Goal: Information Seeking & Learning: Learn about a topic

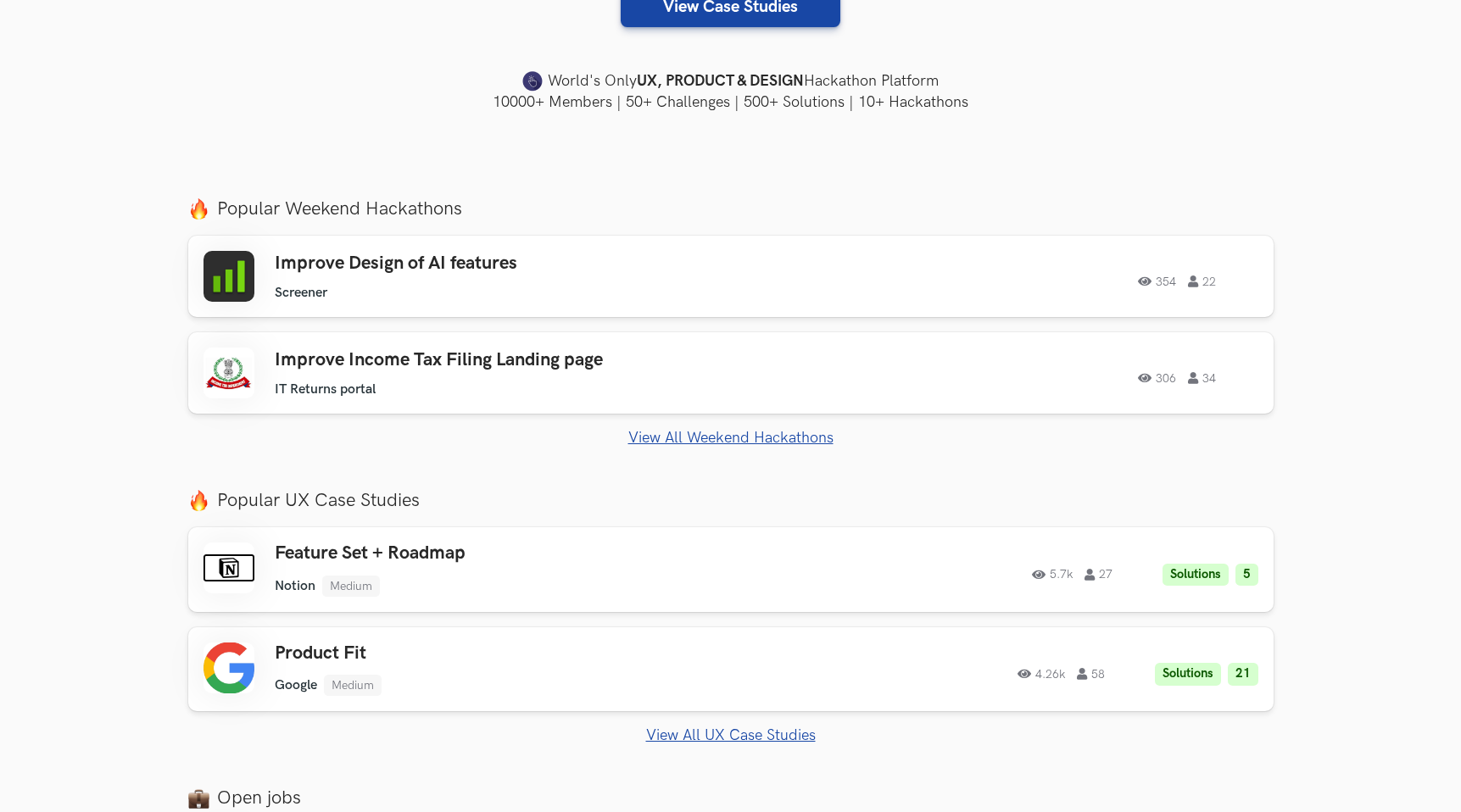
scroll to position [553, 0]
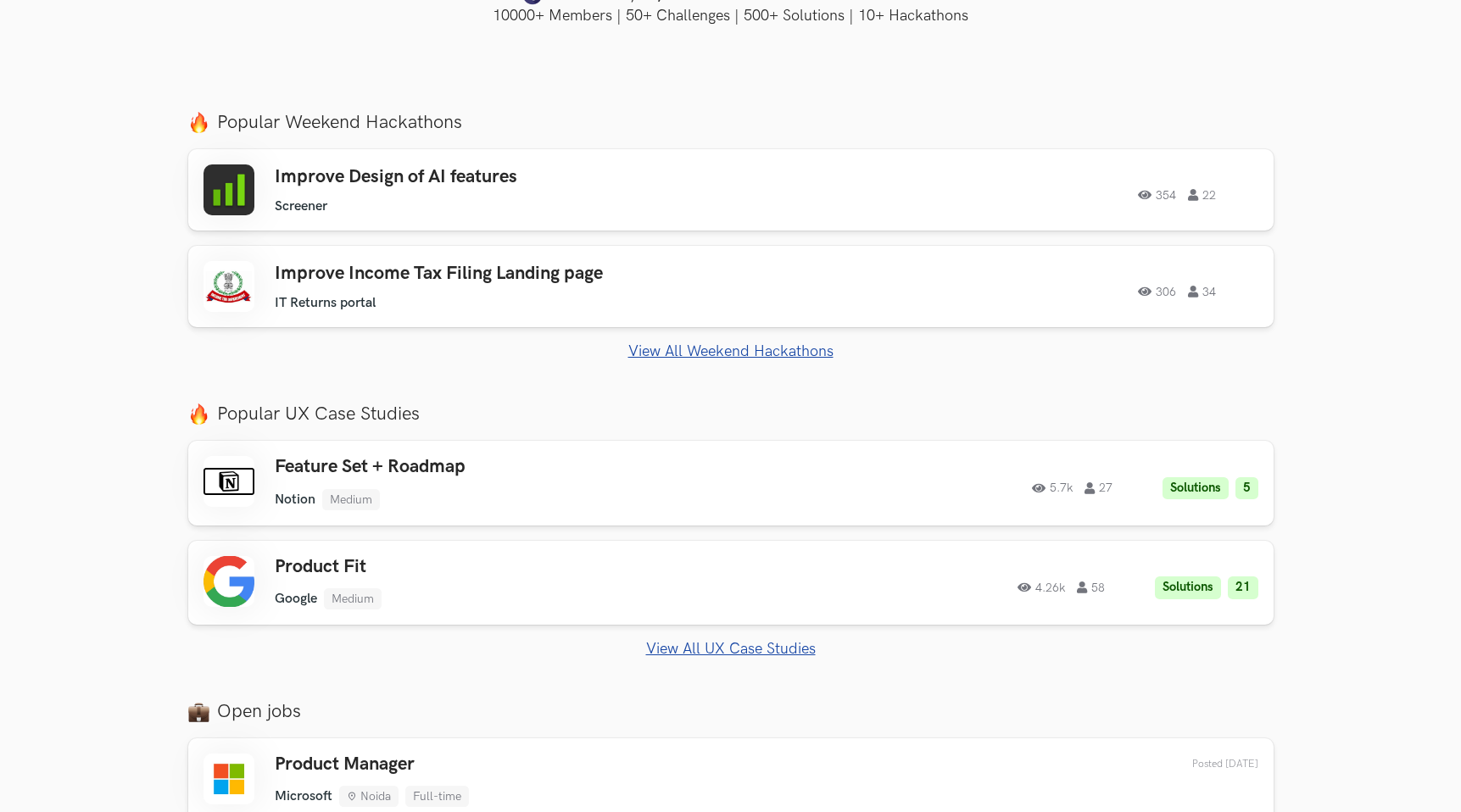
click at [660, 346] on link "View All Weekend Hackathons" at bounding box center [730, 351] width 1085 height 18
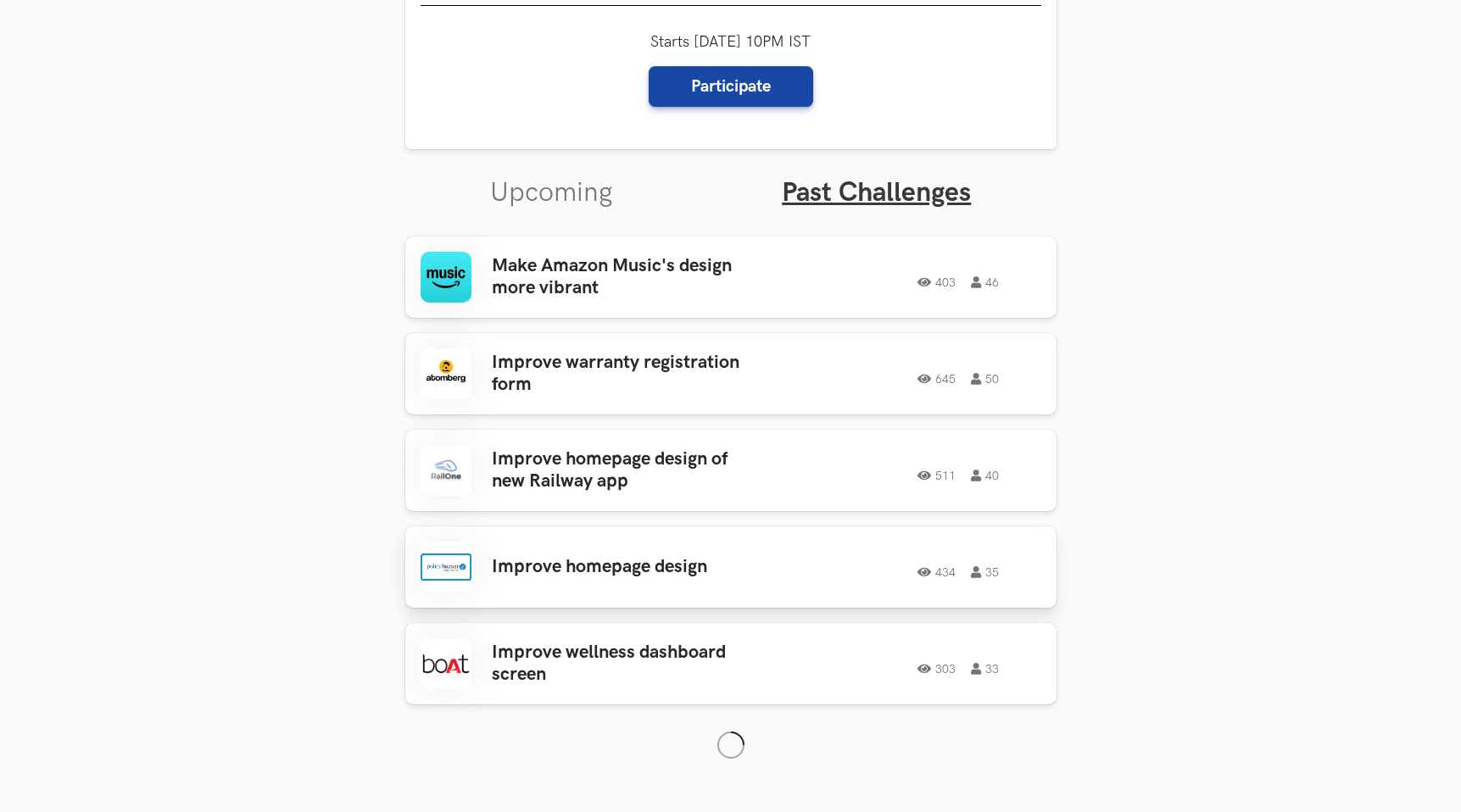
scroll to position [482, 0]
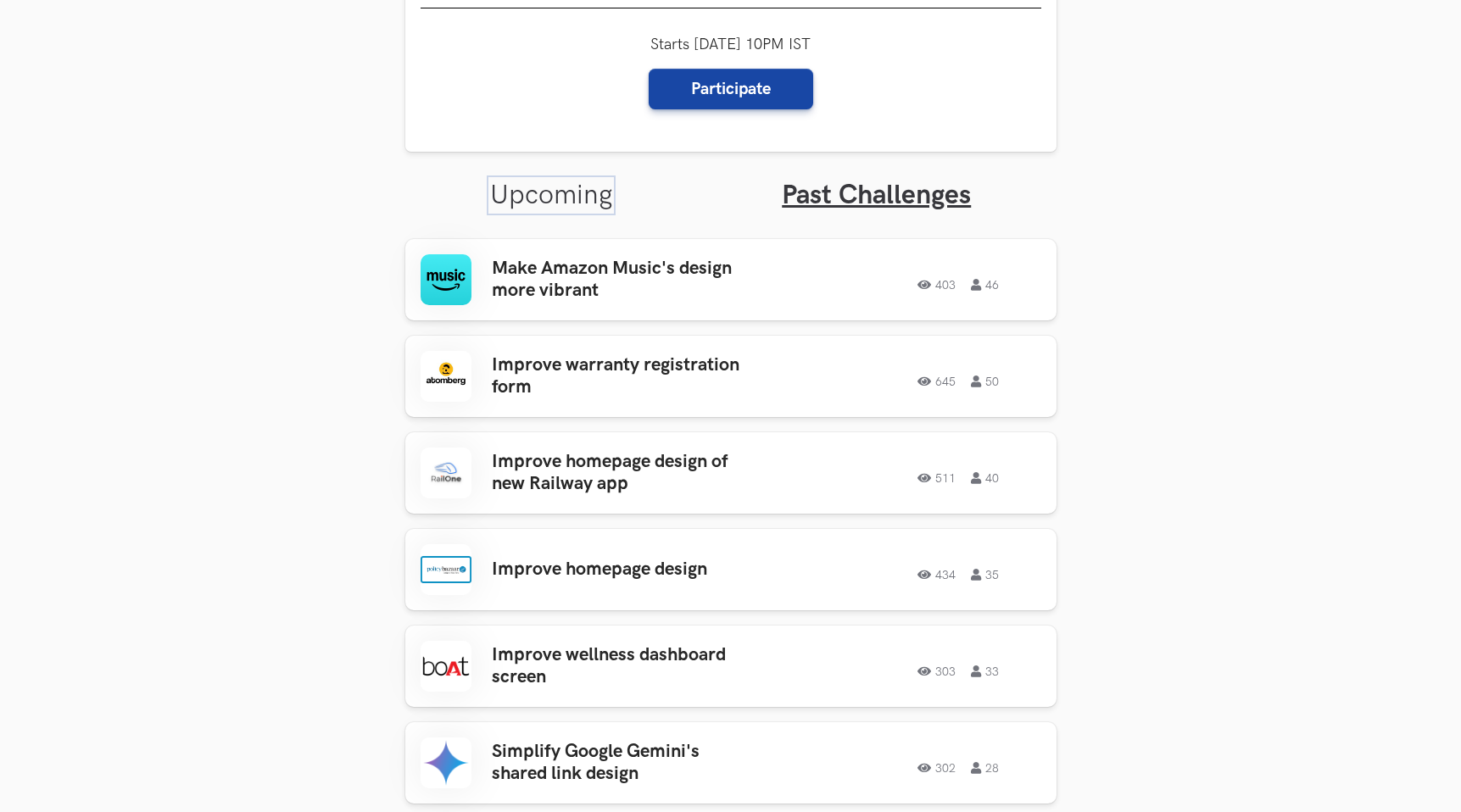
click at [599, 198] on link "Upcoming" at bounding box center [551, 195] width 122 height 33
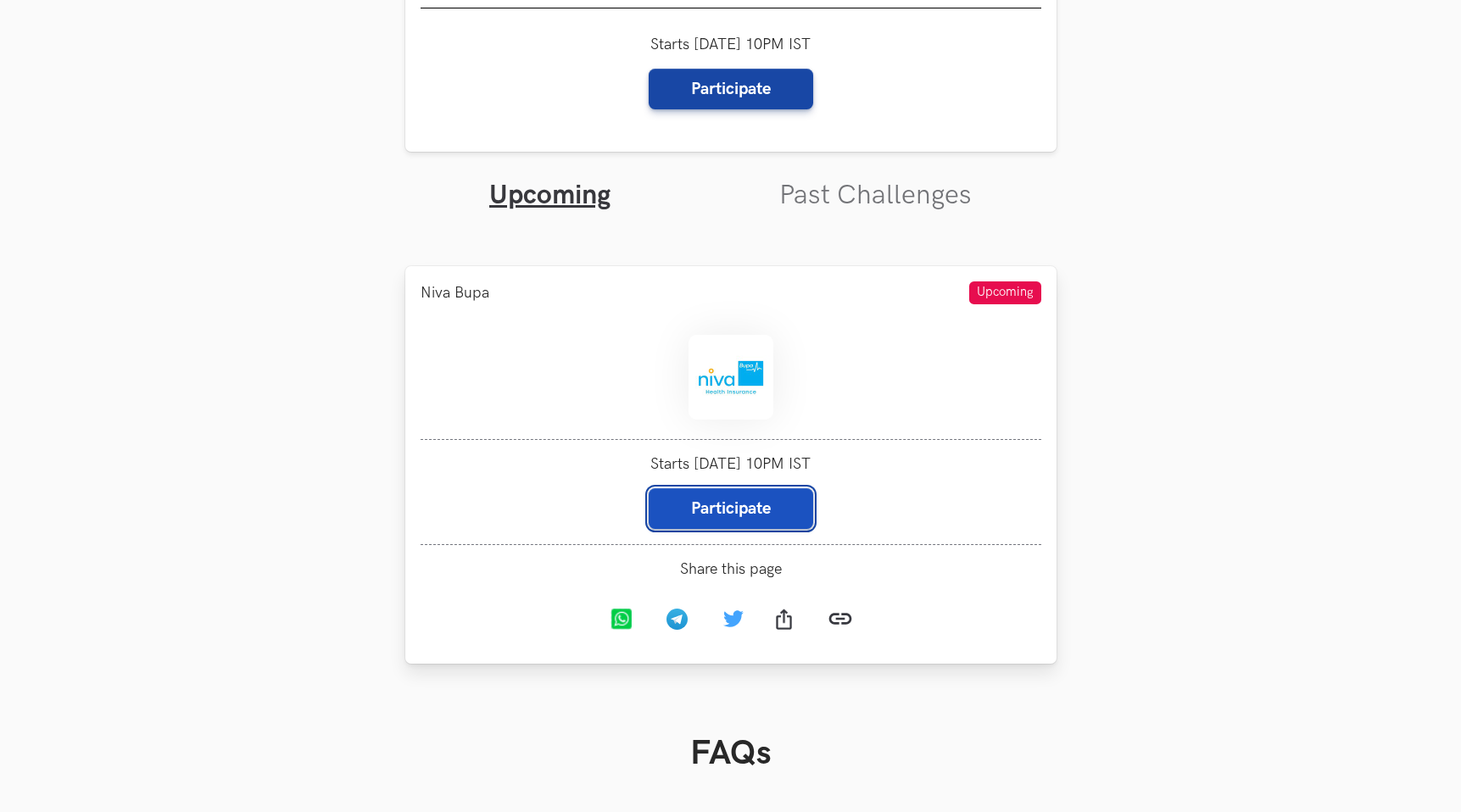
click at [744, 515] on link "Participate" at bounding box center [730, 508] width 165 height 41
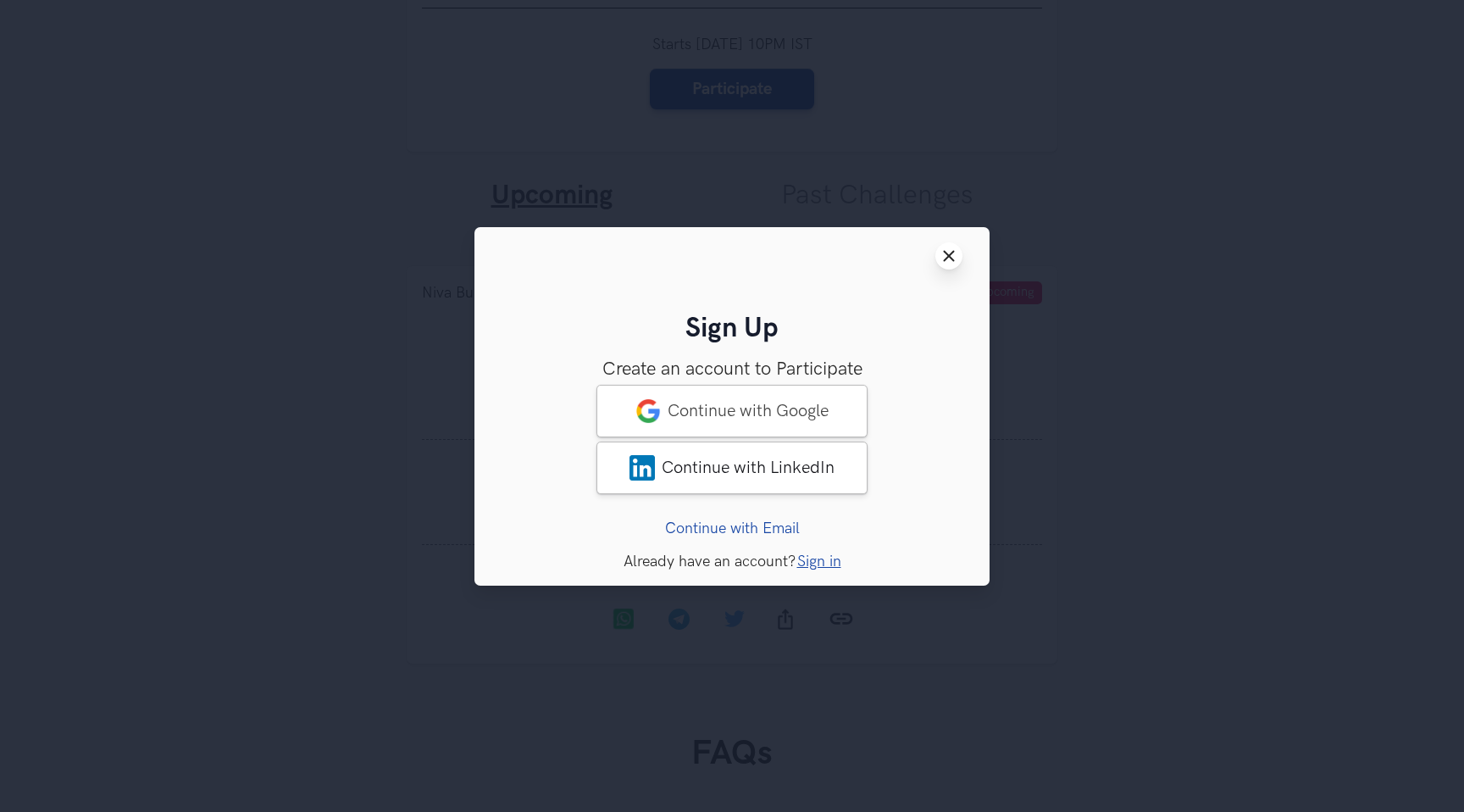
click at [950, 262] on button "Close modal window" at bounding box center [949, 256] width 27 height 27
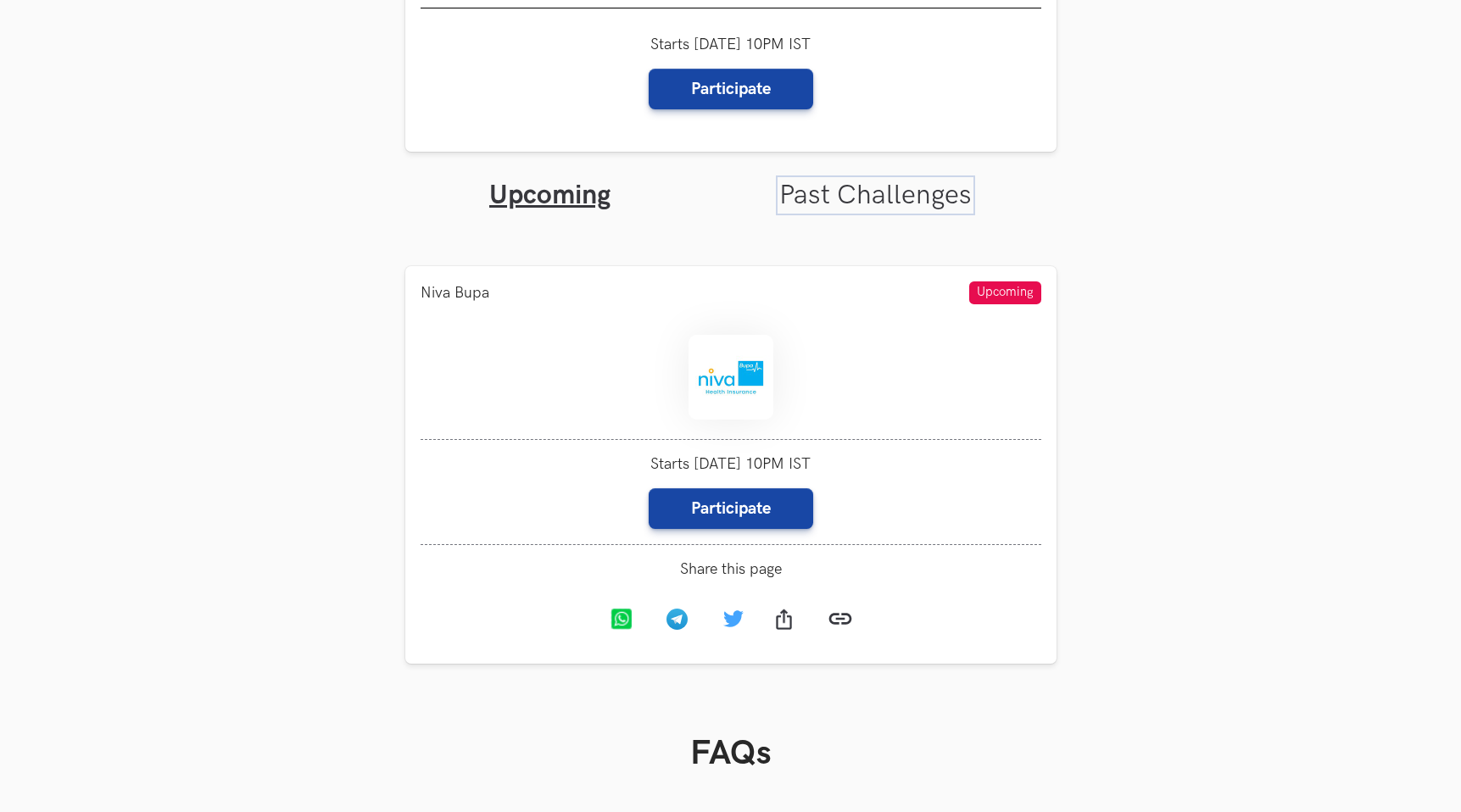
click at [880, 205] on link "Past Challenges" at bounding box center [875, 195] width 193 height 33
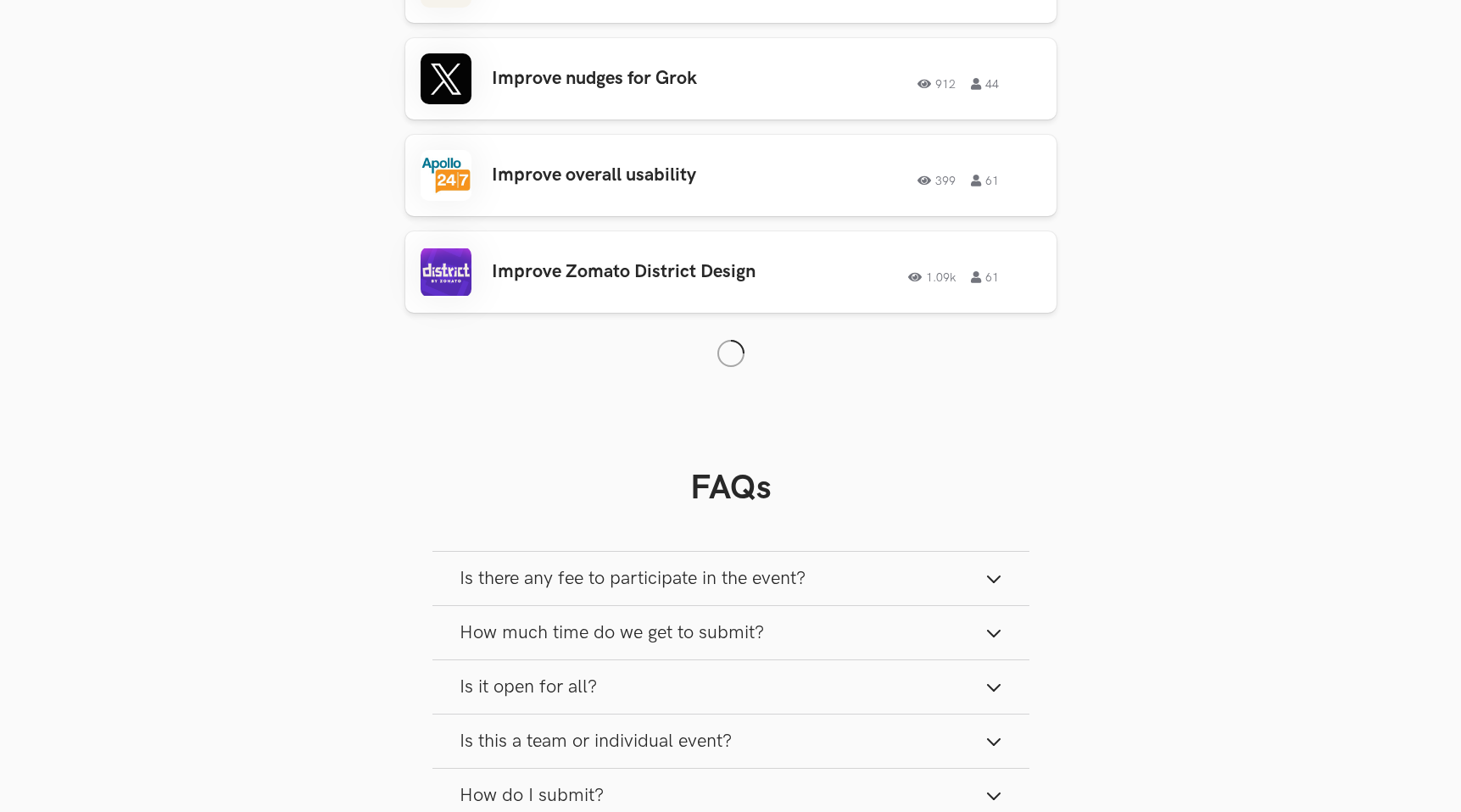
scroll to position [2825, 0]
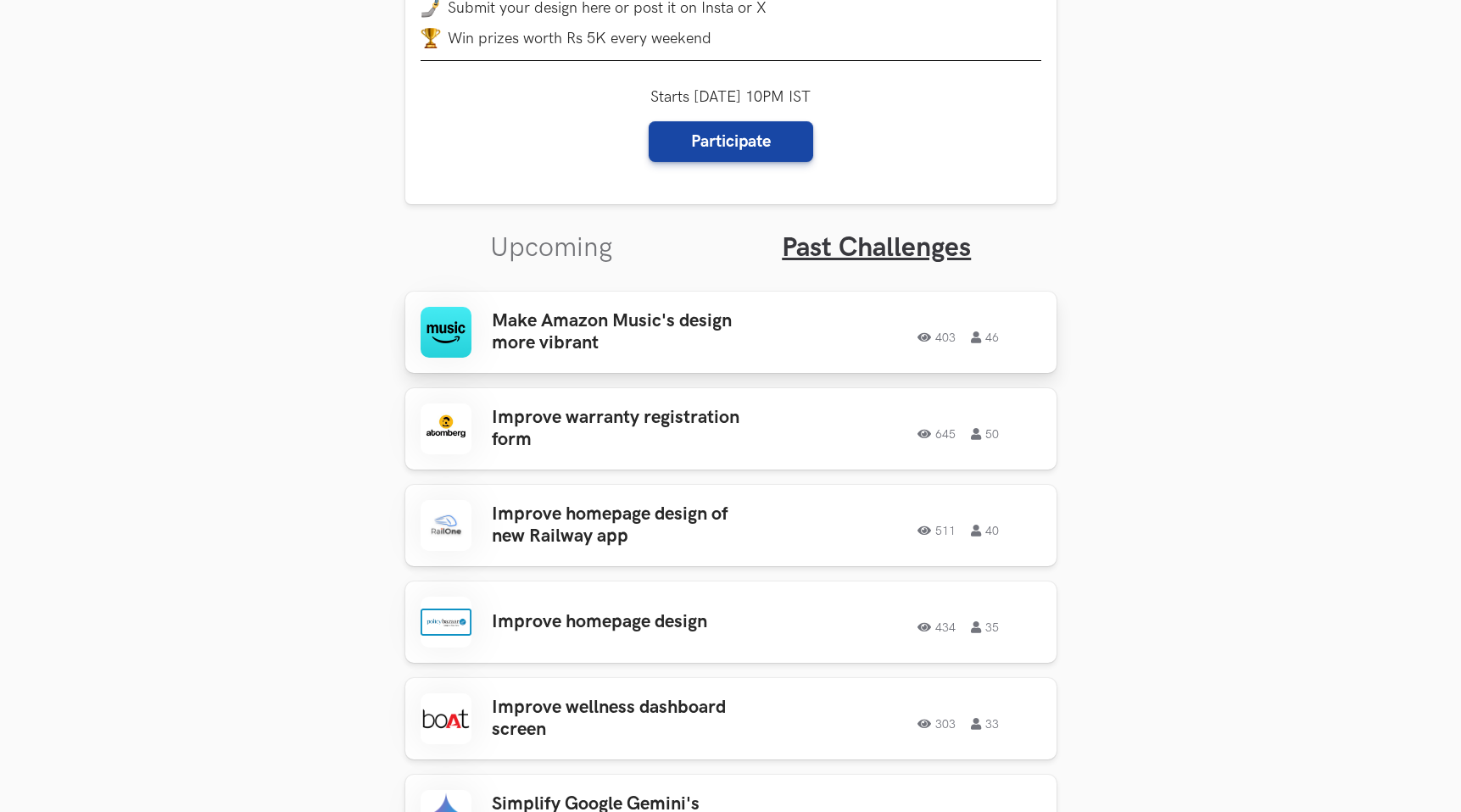
scroll to position [512, 0]
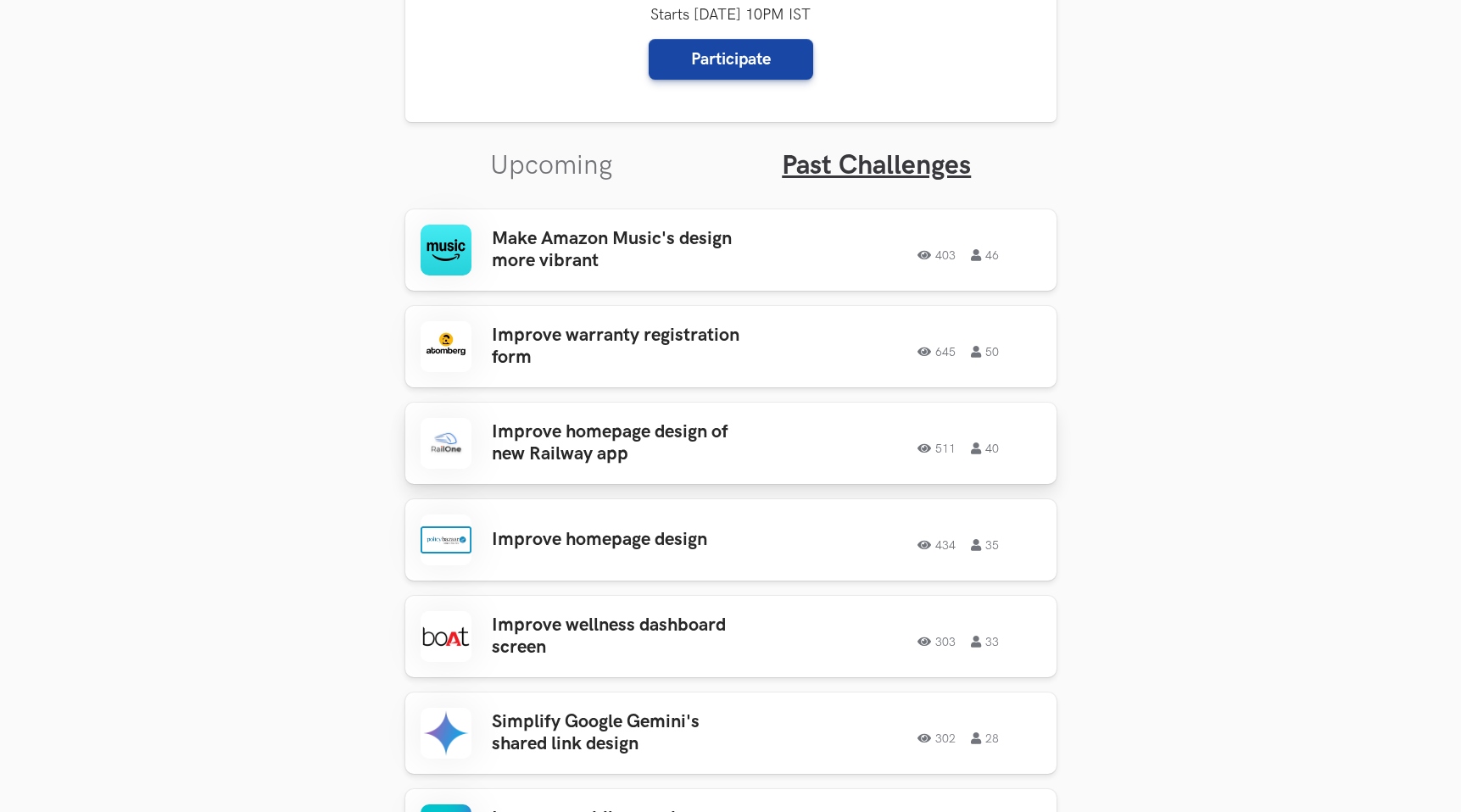
click at [624, 440] on h3 "Improve homepage design of new Railway app" at bounding box center [623, 443] width 265 height 45
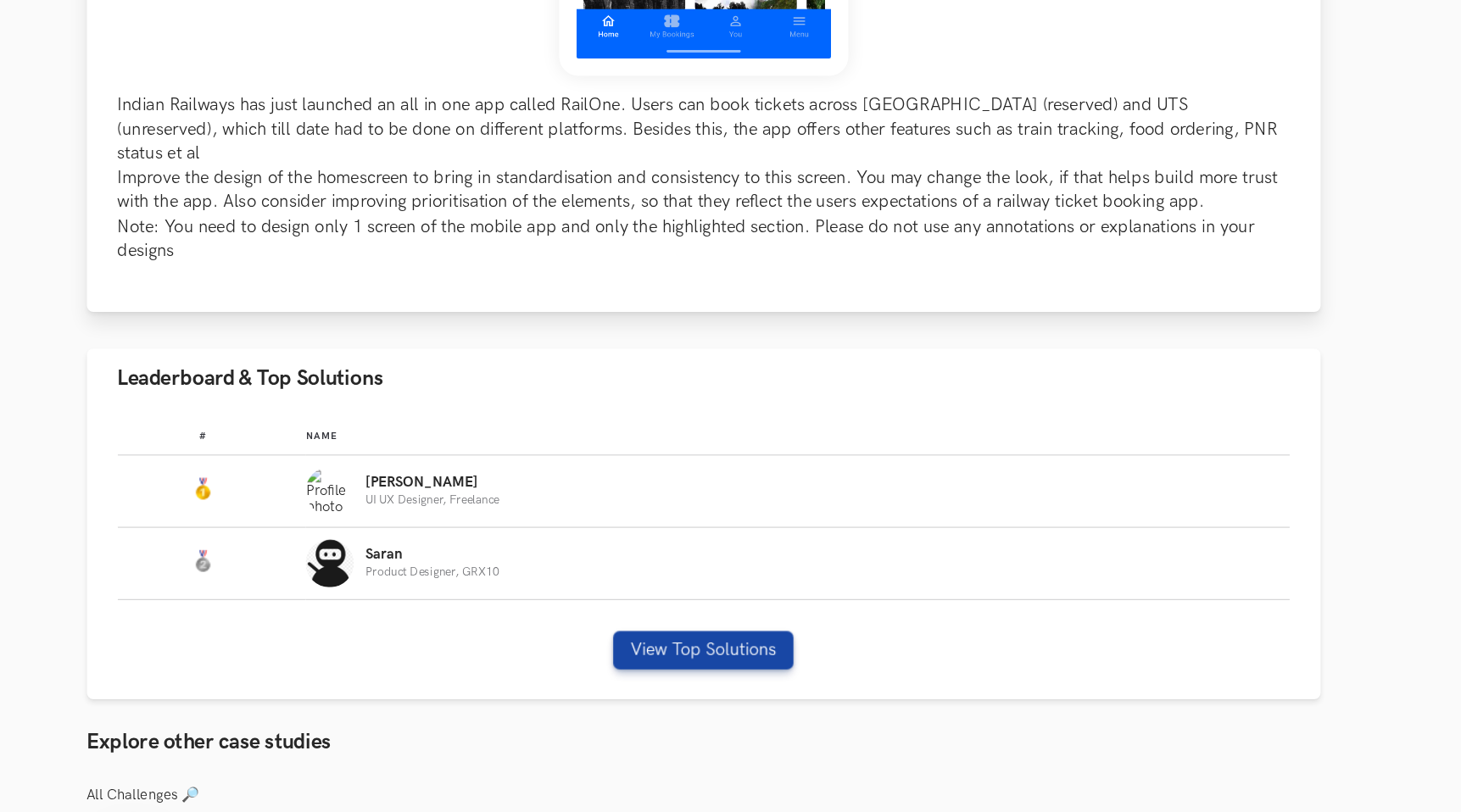
scroll to position [617, 0]
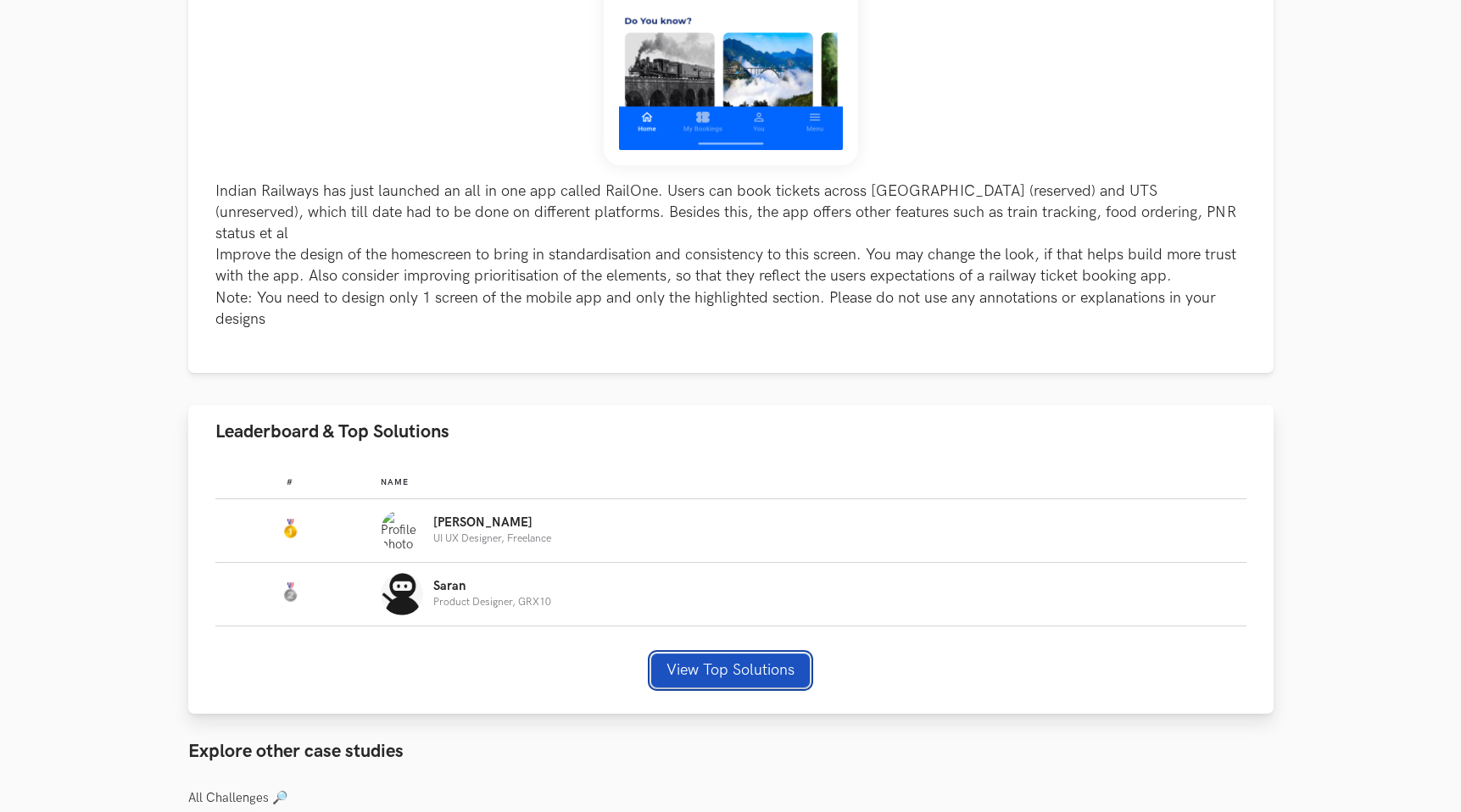
click at [664, 653] on button "View Top Solutions" at bounding box center [730, 669] width 158 height 34
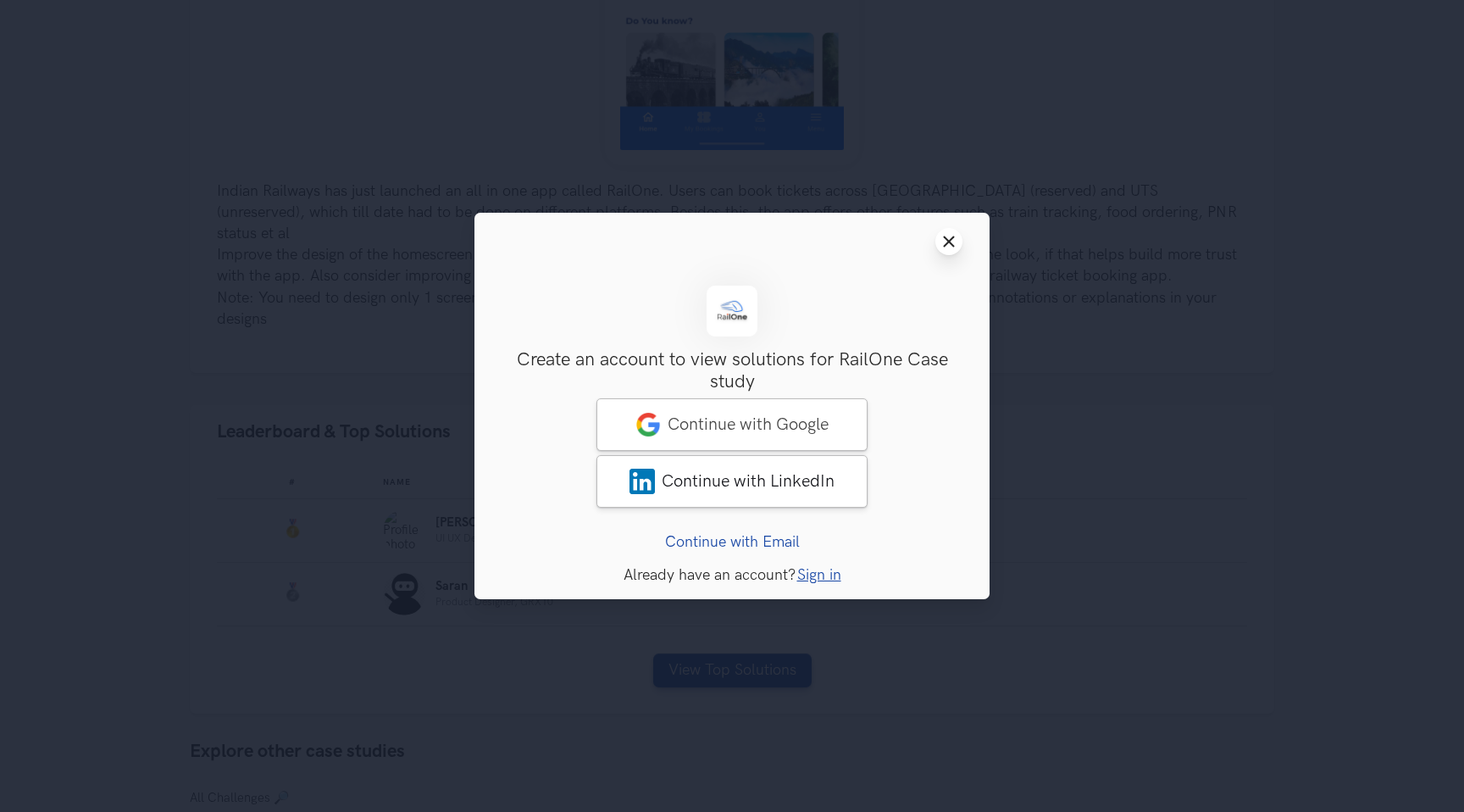
click at [947, 247] on icon "Close modal window" at bounding box center [948, 241] width 14 height 14
